Goal: Complete application form: Complete application form

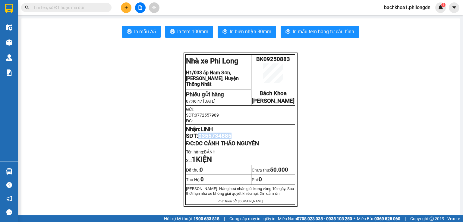
click at [128, 10] on button at bounding box center [126, 7] width 11 height 11
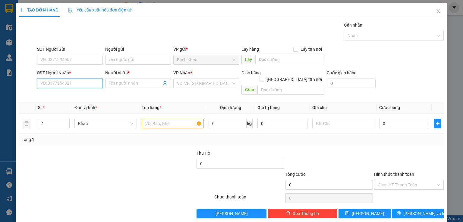
click at [87, 83] on input "SĐT Người Nhận *" at bounding box center [70, 83] width 66 height 10
click at [93, 92] on div "0372588347 - ." at bounding box center [69, 95] width 58 height 7
type input "0372588347"
type input "."
type input "[PERSON_NAME]"
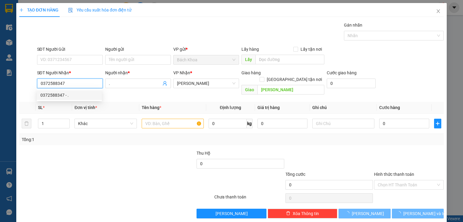
type input "50.000"
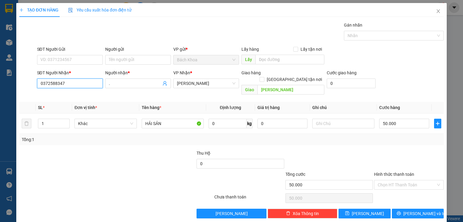
type input "0372588347"
click at [87, 65] on div "SĐT Người Gửi VD: 0371234567" at bounding box center [70, 56] width 66 height 21
click at [87, 62] on input "SĐT Người Gửi" at bounding box center [70, 60] width 66 height 10
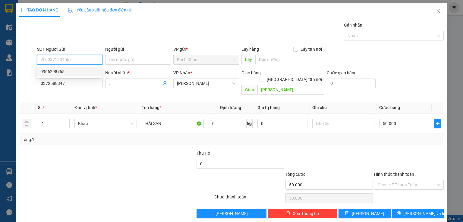
click at [80, 71] on div "0966298765" at bounding box center [69, 71] width 58 height 7
type input "0966298765"
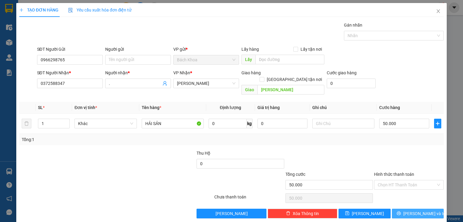
click at [412, 210] on span "[PERSON_NAME] và In" at bounding box center [424, 213] width 42 height 7
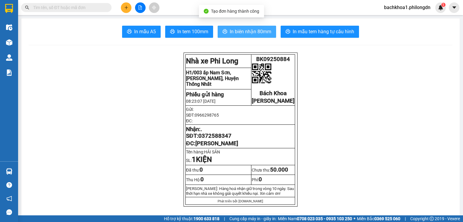
click at [235, 36] on button "In biên nhận 80mm" at bounding box center [247, 32] width 58 height 12
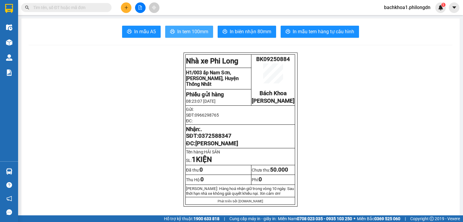
click at [200, 33] on span "In tem 100mm" at bounding box center [192, 32] width 31 height 8
click at [225, 139] on span "0372588347" at bounding box center [214, 135] width 33 height 7
click at [125, 3] on button at bounding box center [126, 7] width 11 height 11
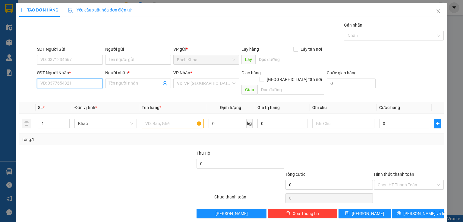
click at [71, 87] on input "SĐT Người Nhận *" at bounding box center [70, 83] width 66 height 10
click at [69, 95] on div "0795121980 - [GEOGRAPHIC_DATA]" at bounding box center [74, 95] width 68 height 7
type input "0795121980"
type input "HỒNG CÚC"
type input "PHÚ CƯỜNG"
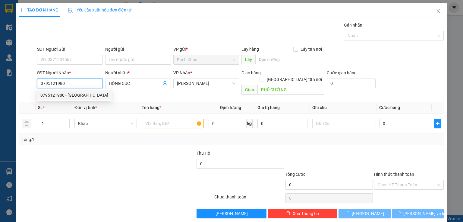
type input "40.000"
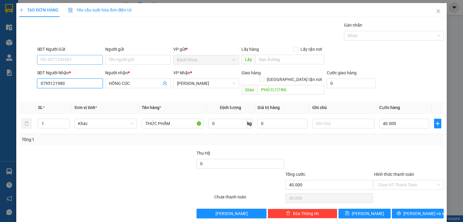
type input "0795121980"
click at [77, 60] on input "SĐT Người Gửi" at bounding box center [70, 60] width 66 height 10
click at [84, 70] on div "0937612334 - XUÂN" at bounding box center [69, 71] width 58 height 7
type input "0937612334"
type input "XUÂN"
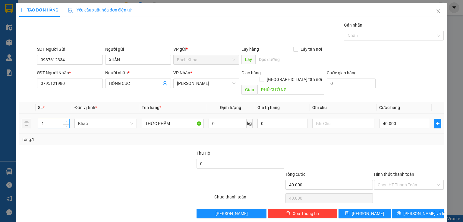
type input "2"
click at [65, 121] on icon "up" at bounding box center [66, 122] width 2 height 2
click at [398, 118] on input "40.000" at bounding box center [404, 123] width 50 height 10
type input "8"
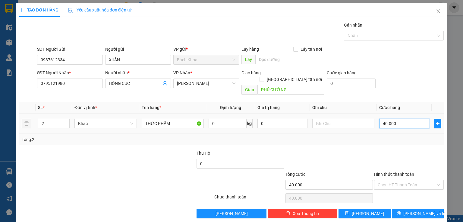
type input "8"
type input "80"
type input "800"
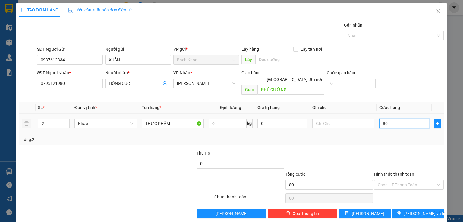
type input "800"
type input "8.000"
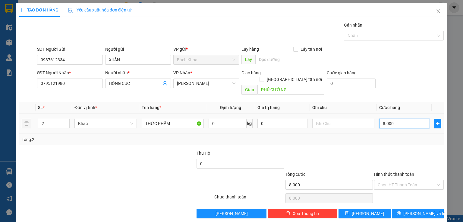
type input "80.000"
drag, startPoint x: 409, startPoint y: 174, endPoint x: 411, endPoint y: 179, distance: 5.2
click at [410, 180] on input "Hình thức thanh toán" at bounding box center [407, 184] width 58 height 9
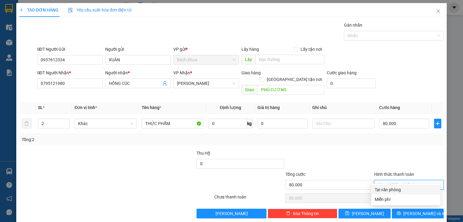
click at [412, 188] on div "Tại văn phòng" at bounding box center [406, 189] width 62 height 7
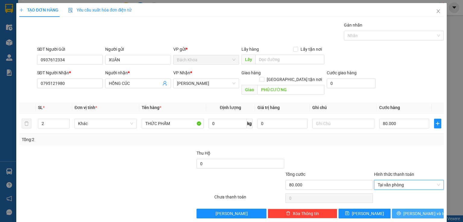
drag, startPoint x: 413, startPoint y: 206, endPoint x: 405, endPoint y: 184, distance: 23.2
click at [413, 210] on span "[PERSON_NAME] và In" at bounding box center [424, 213] width 42 height 7
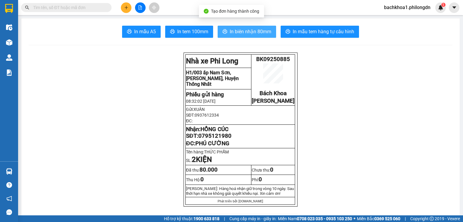
click at [254, 32] on span "In biên nhận 80mm" at bounding box center [251, 32] width 42 height 8
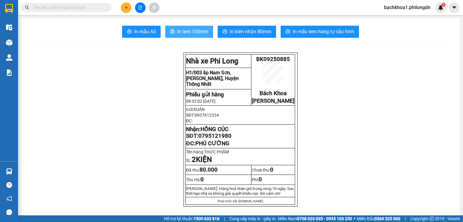
click at [181, 33] on span "In tem 100mm" at bounding box center [192, 32] width 31 height 8
click at [219, 139] on span "0795121980" at bounding box center [214, 135] width 33 height 7
click at [127, 5] on icon "plus" at bounding box center [126, 7] width 4 height 4
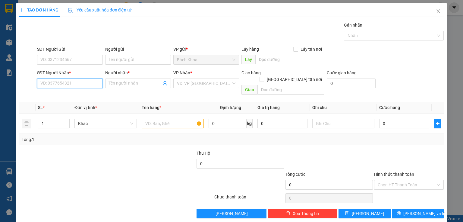
click at [94, 81] on input "SĐT Người Nhận *" at bounding box center [70, 83] width 66 height 10
type input "0365530046"
click at [77, 92] on div "0365530046 - PHÚ" at bounding box center [69, 95] width 58 height 7
type input "PHÚ"
type input "DỐC MƠ"
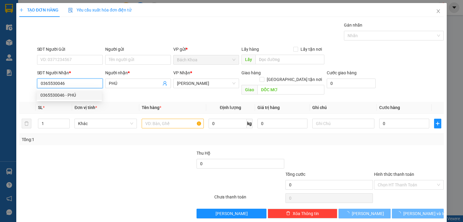
type input "40.000"
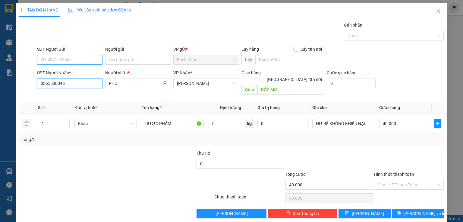
type input "0365530046"
click at [87, 58] on input "SĐT Người Gửi" at bounding box center [70, 60] width 66 height 10
type input "0945123456"
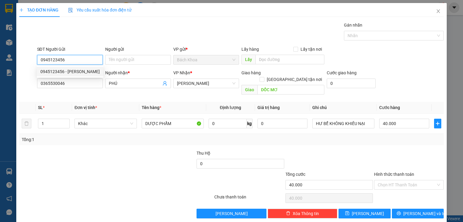
click at [80, 72] on div "0945123456 - [PERSON_NAME]" at bounding box center [69, 71] width 59 height 7
type input "[PERSON_NAME]"
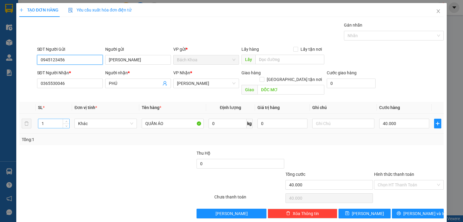
type input "0945123456"
drag, startPoint x: 40, startPoint y: 119, endPoint x: 2, endPoint y: 98, distance: 43.4
click at [21, 113] on tr "1 Khác QUẦN ÁO 0 kg 0 40.000" at bounding box center [231, 123] width 424 height 20
type input "3"
click at [75, 155] on div at bounding box center [63, 160] width 89 height 21
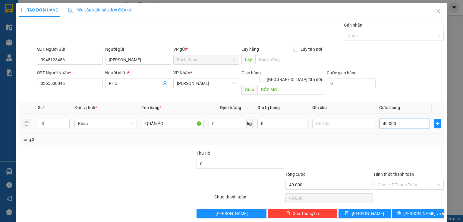
drag, startPoint x: 396, startPoint y: 115, endPoint x: 392, endPoint y: 115, distance: 3.6
click at [397, 118] on input "40.000" at bounding box center [404, 123] width 50 height 10
click at [401, 211] on icon "printer" at bounding box center [399, 213] width 4 height 4
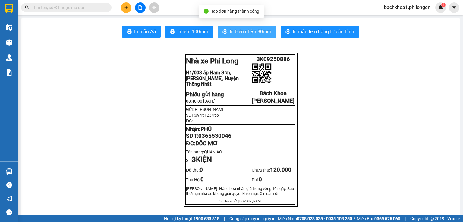
click at [238, 31] on span "In biên nhận 80mm" at bounding box center [251, 32] width 42 height 8
click at [247, 33] on span "In biên nhận 80mm" at bounding box center [251, 32] width 42 height 8
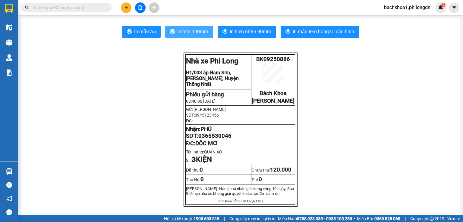
click at [183, 29] on span "In tem 100mm" at bounding box center [192, 32] width 31 height 8
click at [211, 139] on span "0365530046" at bounding box center [214, 135] width 33 height 7
click at [124, 8] on button at bounding box center [126, 7] width 11 height 11
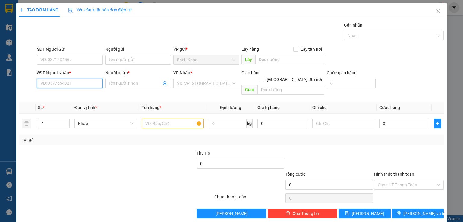
click at [80, 87] on input "SĐT Người Nhận *" at bounding box center [70, 83] width 66 height 10
click at [55, 82] on input "0981292826" at bounding box center [70, 83] width 66 height 10
type input "0981295826"
click at [72, 93] on div "0981295826 - ." at bounding box center [69, 95] width 58 height 7
type input "."
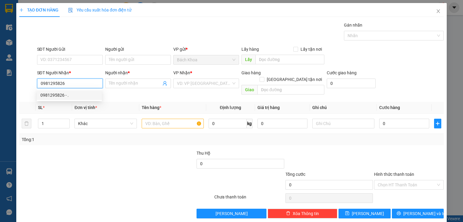
type input "BẠCH LÂM 2"
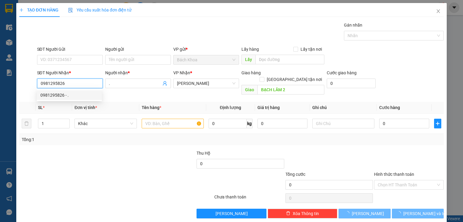
type input "50.000"
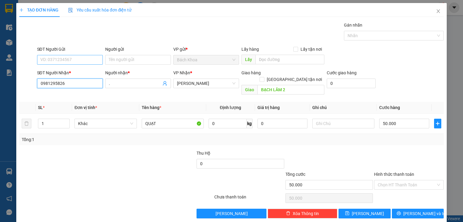
type input "0981295826"
click at [78, 60] on input "SĐT Người Gửi" at bounding box center [70, 60] width 66 height 10
click at [78, 71] on div "0852236310" at bounding box center [69, 71] width 58 height 7
type input "0852236310"
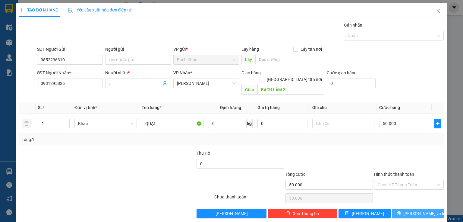
click at [415, 210] on span "[PERSON_NAME] và In" at bounding box center [424, 213] width 42 height 7
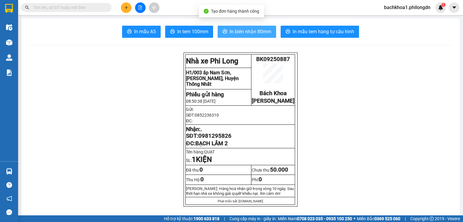
click at [230, 31] on span "In biên nhận 80mm" at bounding box center [251, 32] width 42 height 8
click at [228, 30] on button "In biên nhận 80mm" at bounding box center [247, 32] width 58 height 12
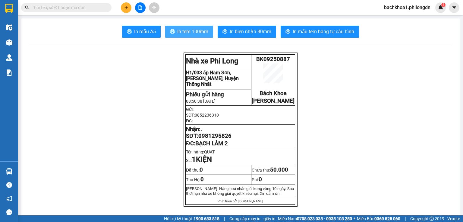
click at [190, 31] on span "In tem 100mm" at bounding box center [192, 32] width 31 height 8
click at [223, 139] on span "0981295826" at bounding box center [214, 135] width 33 height 7
click at [123, 5] on button at bounding box center [126, 7] width 11 height 11
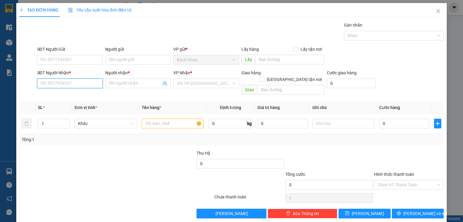
click at [76, 85] on input "SĐT Người Nhận *" at bounding box center [70, 83] width 66 height 10
click at [77, 93] on div "0338156559 - QUYÊN" at bounding box center [69, 95] width 58 height 7
type input "0338156559"
type input "QUYÊN"
type input "HỌ MẸ"
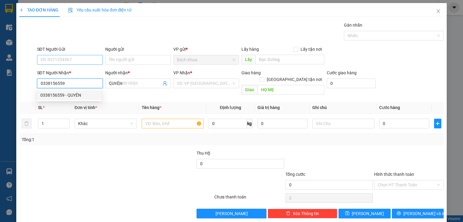
type input "30.000"
type input "0338156559"
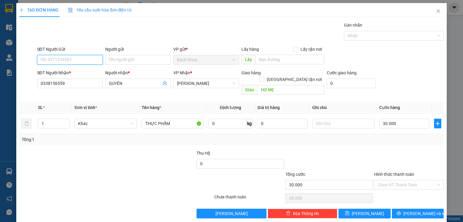
click at [87, 61] on input "SĐT Người Gửi" at bounding box center [70, 60] width 66 height 10
type input "0902503685"
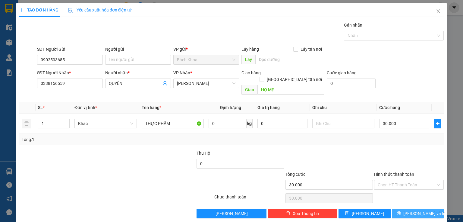
click at [403, 208] on button "[PERSON_NAME] và In" at bounding box center [418, 213] width 52 height 10
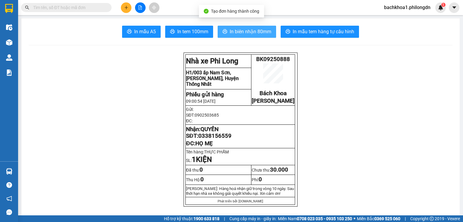
click at [250, 31] on span "In biên nhận 80mm" at bounding box center [251, 32] width 42 height 8
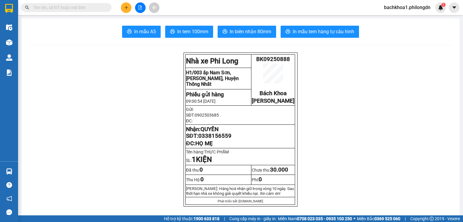
click at [197, 26] on button "In tem 100mm" at bounding box center [189, 32] width 48 height 12
click at [220, 139] on span "0338156559" at bounding box center [214, 135] width 33 height 7
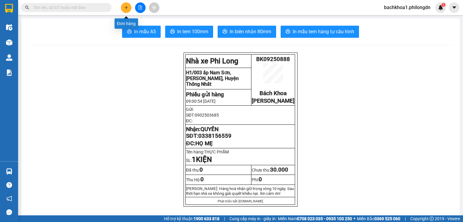
click at [125, 7] on icon "plus" at bounding box center [126, 7] width 4 height 4
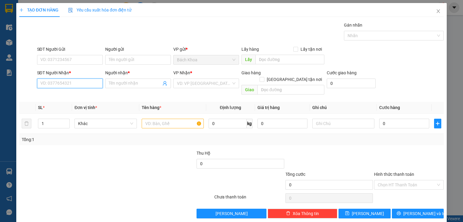
drag, startPoint x: 58, startPoint y: 83, endPoint x: 50, endPoint y: 158, distance: 74.9
click at [58, 83] on input "SĐT Người Nhận *" at bounding box center [70, 83] width 66 height 10
click at [61, 80] on input "SĐT Người Nhận *" at bounding box center [70, 83] width 66 height 10
click at [69, 93] on div "0902080252 - LONG" at bounding box center [69, 95] width 58 height 7
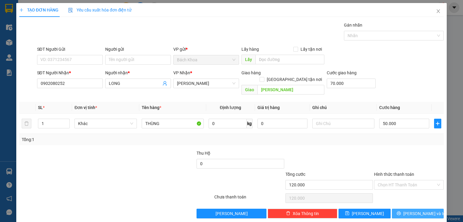
click at [412, 210] on span "[PERSON_NAME] và In" at bounding box center [424, 213] width 42 height 7
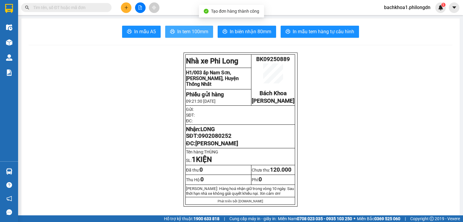
click at [175, 26] on button "In tem 100mm" at bounding box center [189, 32] width 48 height 12
click at [121, 4] on div at bounding box center [140, 7] width 45 height 11
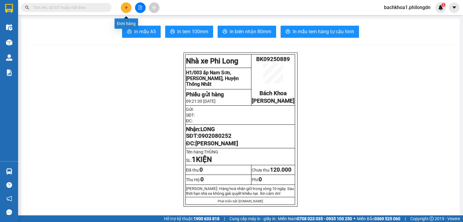
click at [128, 8] on icon "plus" at bounding box center [126, 7] width 4 height 4
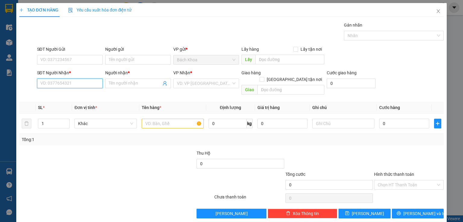
click at [47, 80] on input "SĐT Người Nhận *" at bounding box center [70, 83] width 66 height 10
click at [68, 95] on div "0938547691 - [PERSON_NAME]" at bounding box center [69, 95] width 59 height 7
type input "0938547691"
type input "[PERSON_NAME]"
type input "HƯNG BÌNH"
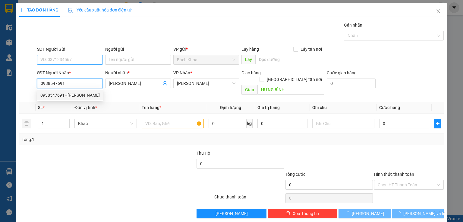
type input "40.000"
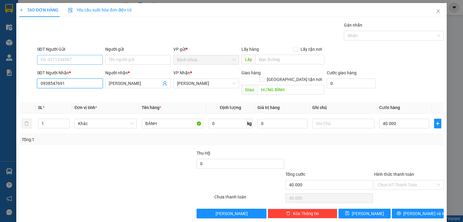
type input "0938547691"
drag, startPoint x: 88, startPoint y: 60, endPoint x: 86, endPoint y: 57, distance: 3.4
click at [88, 59] on input "SĐT Người Gửi" at bounding box center [70, 60] width 66 height 10
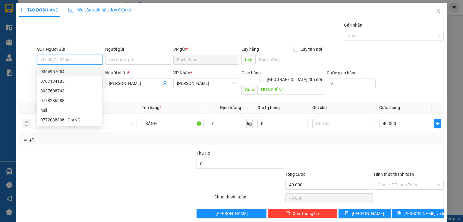
click at [72, 73] on div "0364957054" at bounding box center [69, 71] width 58 height 7
type input "0364957054"
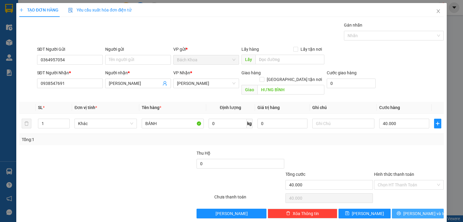
click at [403, 208] on button "[PERSON_NAME] và In" at bounding box center [418, 213] width 52 height 10
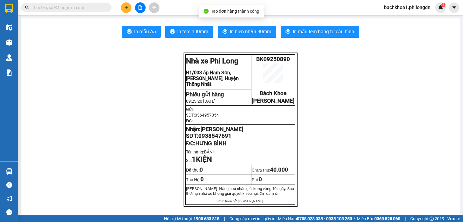
click at [234, 31] on span "In biên nhận 80mm" at bounding box center [251, 32] width 42 height 8
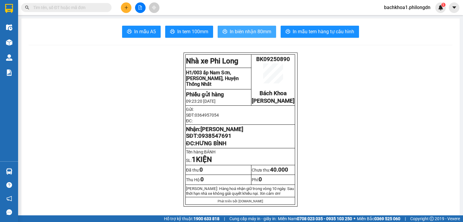
click at [241, 29] on span "In biên nhận 80mm" at bounding box center [251, 32] width 42 height 8
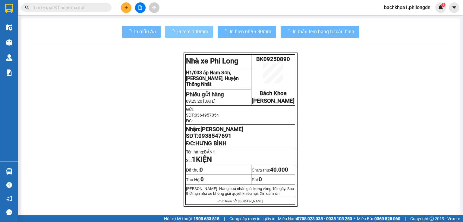
click at [185, 33] on span "In tem 100mm" at bounding box center [192, 32] width 31 height 8
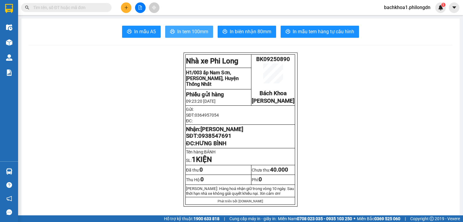
click at [185, 33] on span "In tem 100mm" at bounding box center [192, 32] width 31 height 8
click at [212, 139] on span "0938547691" at bounding box center [214, 135] width 33 height 7
click at [128, 7] on icon "plus" at bounding box center [125, 7] width 3 height 0
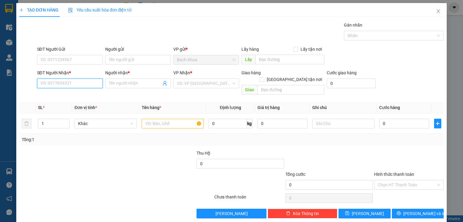
click at [80, 84] on input "SĐT Người Nhận *" at bounding box center [70, 83] width 66 height 10
drag, startPoint x: 73, startPoint y: 83, endPoint x: 72, endPoint y: 88, distance: 4.9
click at [72, 86] on input "093708954" at bounding box center [70, 83] width 66 height 10
click at [71, 92] on div "0937089549 - [PERSON_NAME]" at bounding box center [69, 95] width 59 height 7
type input "0937089549"
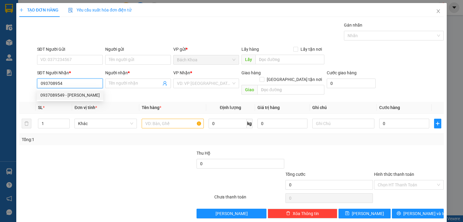
type input "NGỌC"
type input "NHÀ XE"
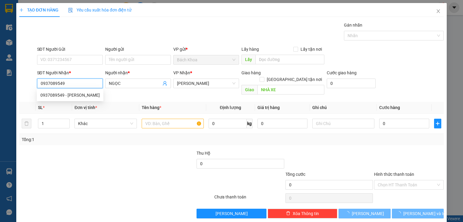
type input "30.000"
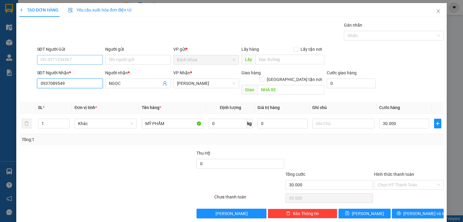
type input "0937089549"
drag, startPoint x: 76, startPoint y: 62, endPoint x: 72, endPoint y: 61, distance: 3.3
click at [72, 61] on input "SĐT Người Gửi" at bounding box center [70, 60] width 66 height 10
type input "0907002673"
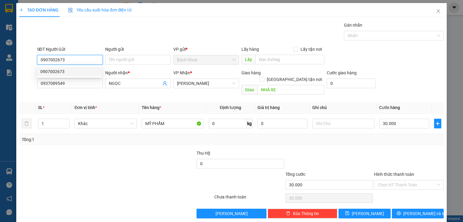
click at [74, 71] on div "0907002673" at bounding box center [69, 71] width 58 height 7
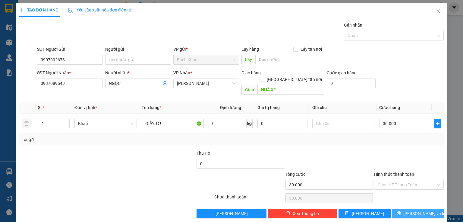
click at [411, 210] on span "[PERSON_NAME] và In" at bounding box center [424, 213] width 42 height 7
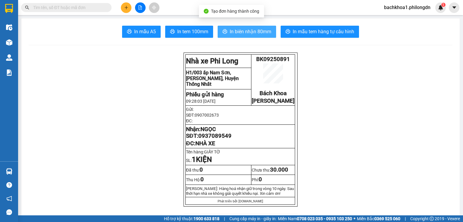
drag, startPoint x: 260, startPoint y: 34, endPoint x: 246, endPoint y: 48, distance: 19.2
click at [259, 34] on span "In biên nhận 80mm" at bounding box center [251, 32] width 42 height 8
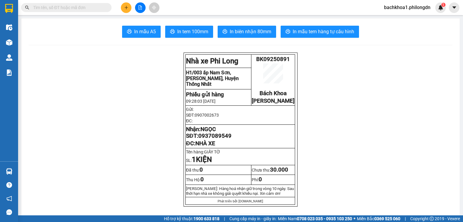
click at [194, 26] on button "In tem 100mm" at bounding box center [189, 32] width 48 height 12
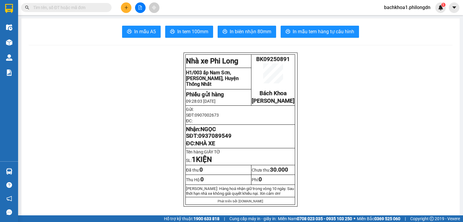
click at [228, 139] on span "0937089549" at bounding box center [214, 135] width 33 height 7
